Goal: Transaction & Acquisition: Book appointment/travel/reservation

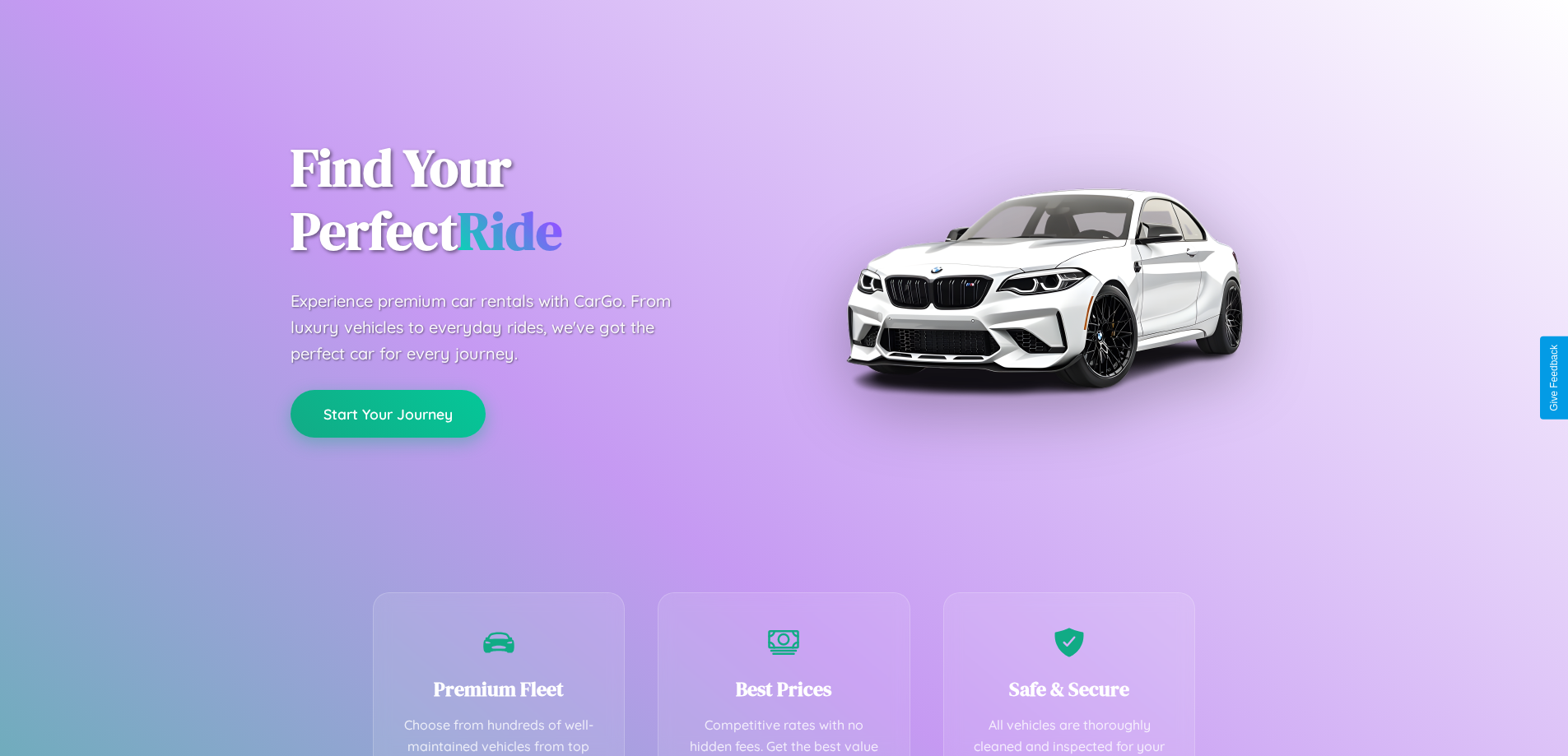
click at [388, 413] on button "Start Your Journey" at bounding box center [388, 414] width 195 height 48
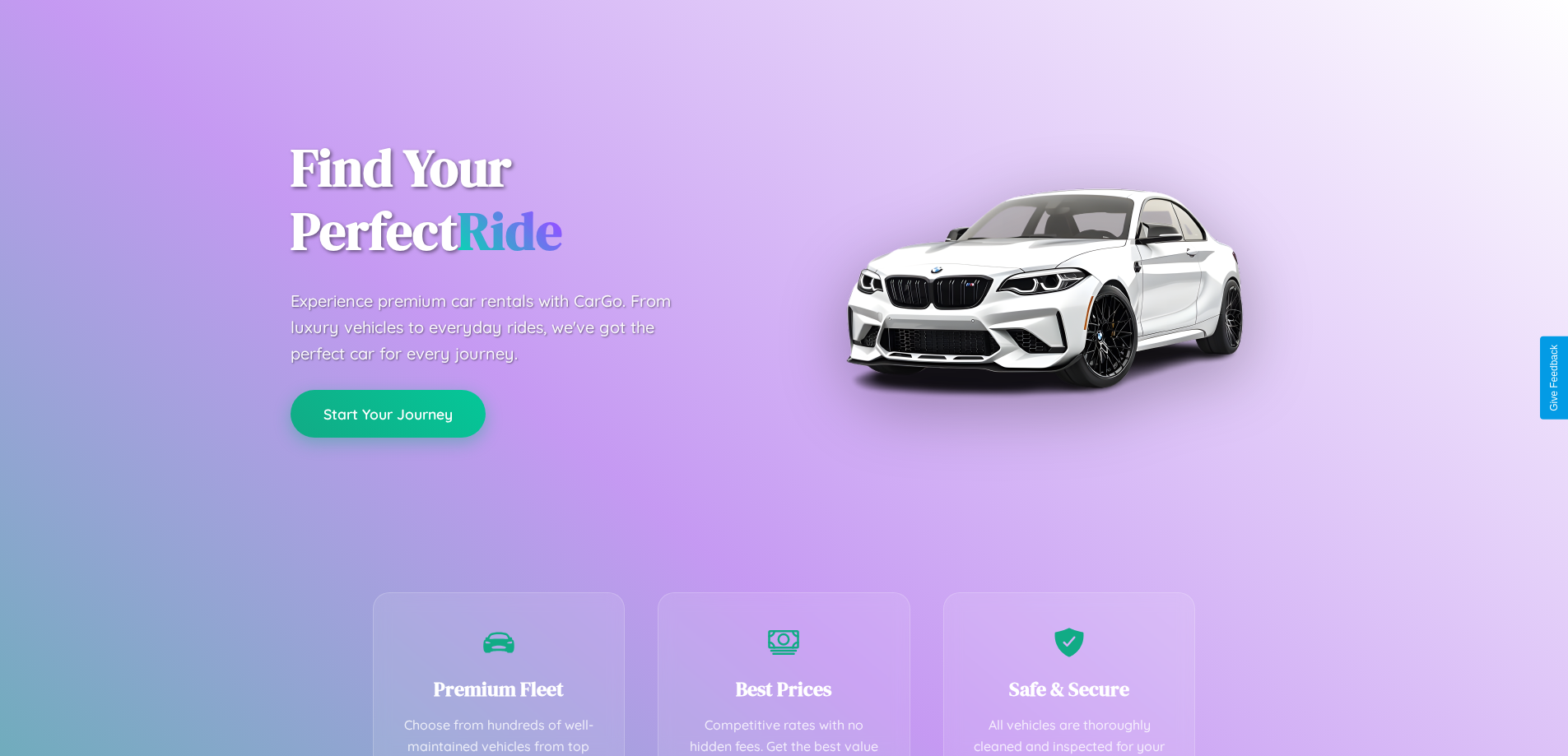
click at [388, 413] on button "Start Your Journey" at bounding box center [388, 414] width 195 height 48
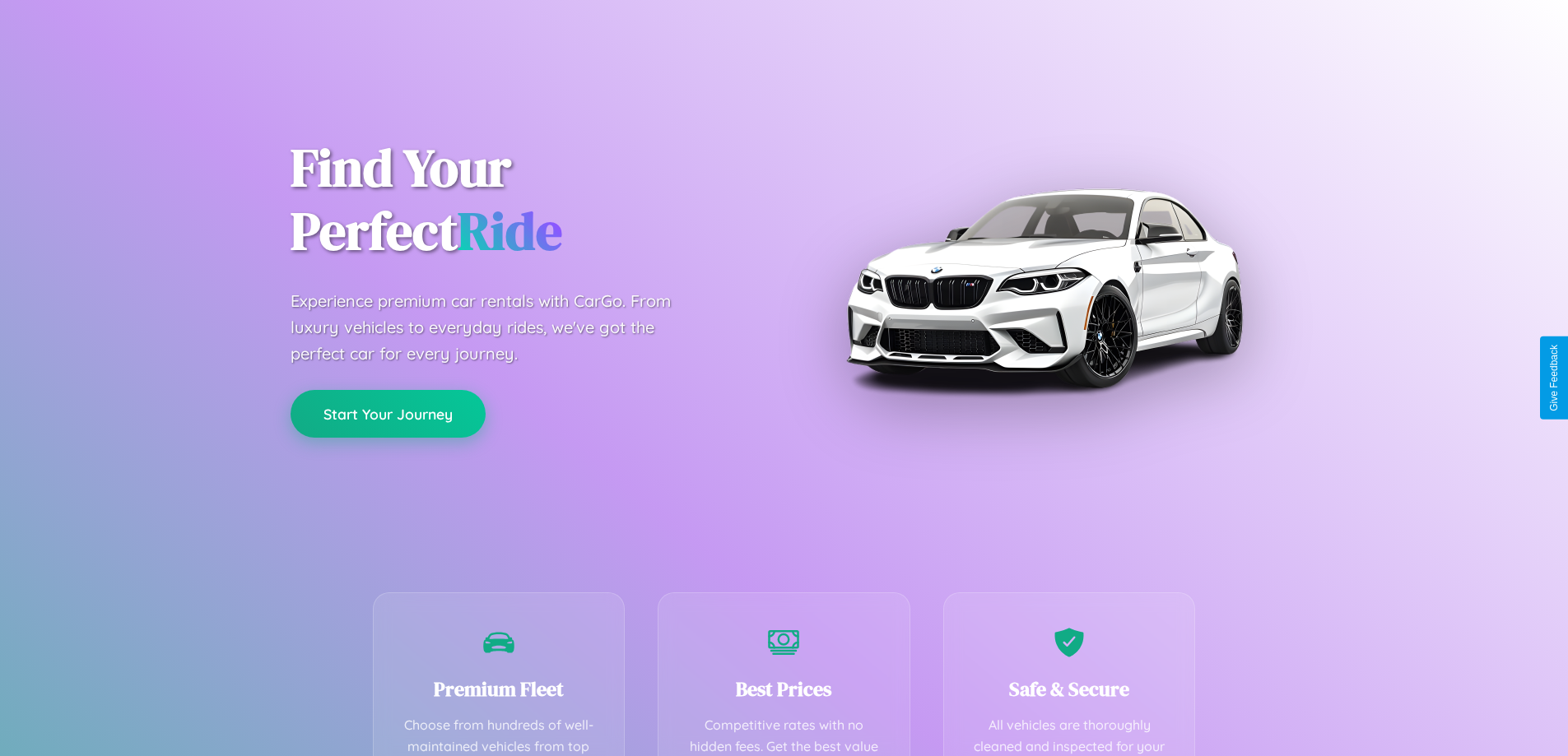
click at [388, 413] on button "Start Your Journey" at bounding box center [388, 414] width 195 height 48
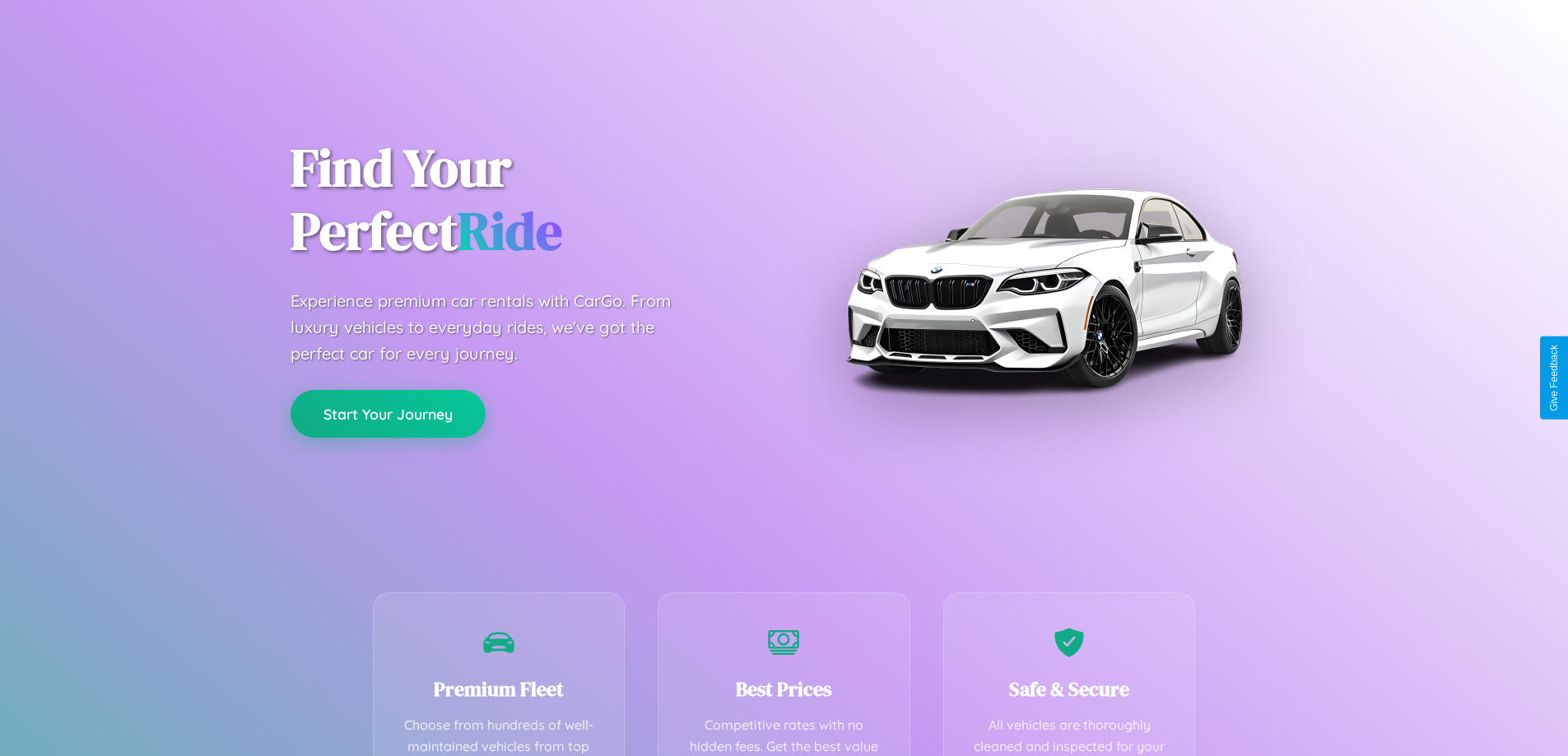
click at [388, 413] on button "Start Your Journey" at bounding box center [388, 414] width 195 height 48
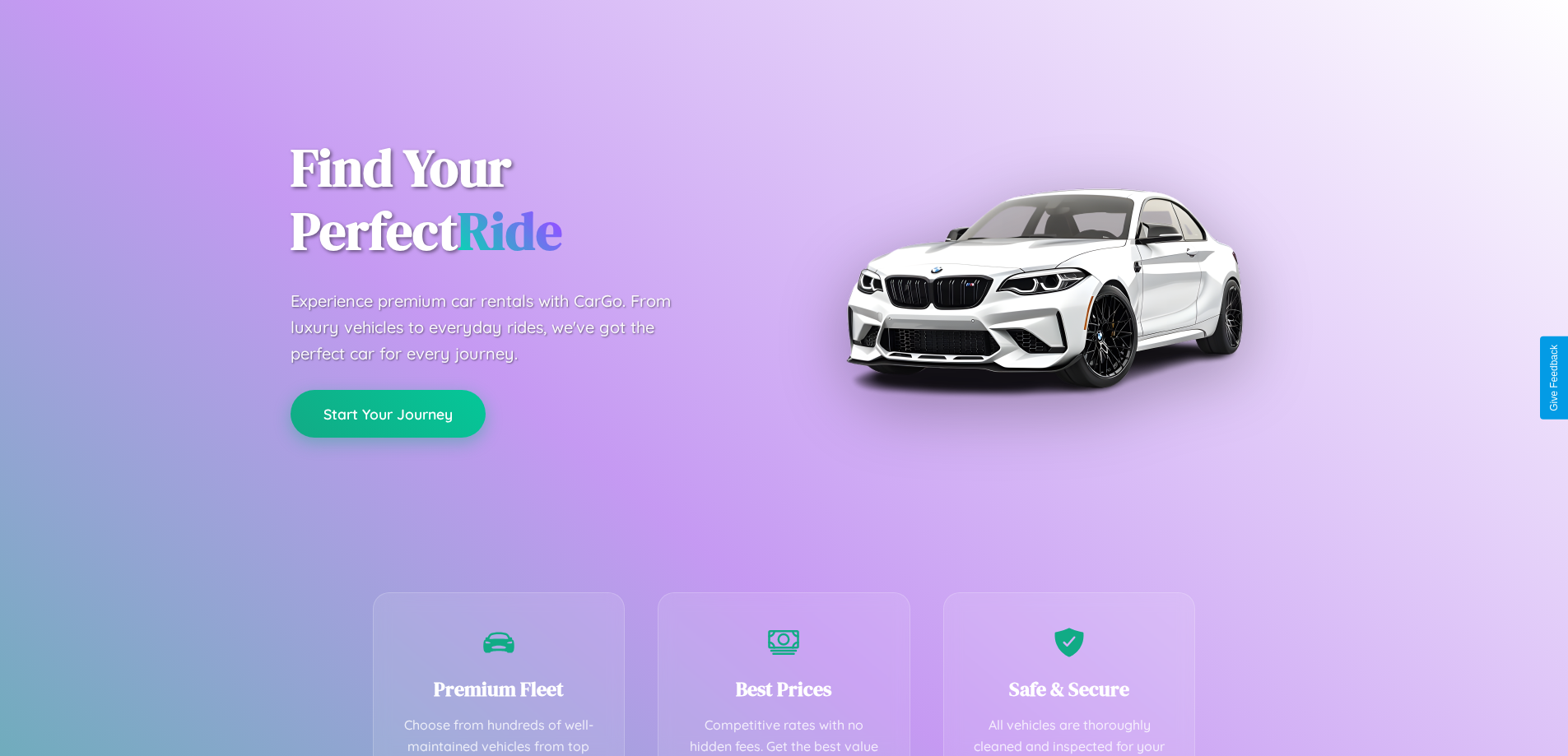
click at [388, 413] on button "Start Your Journey" at bounding box center [388, 414] width 195 height 48
